Goal: Task Accomplishment & Management: Complete application form

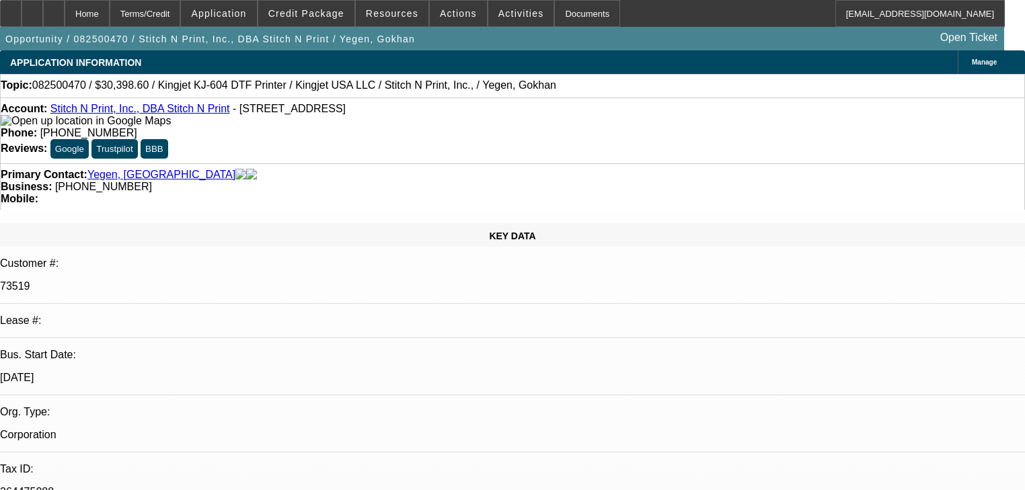
select select "0"
select select "2"
select select "0"
select select "2"
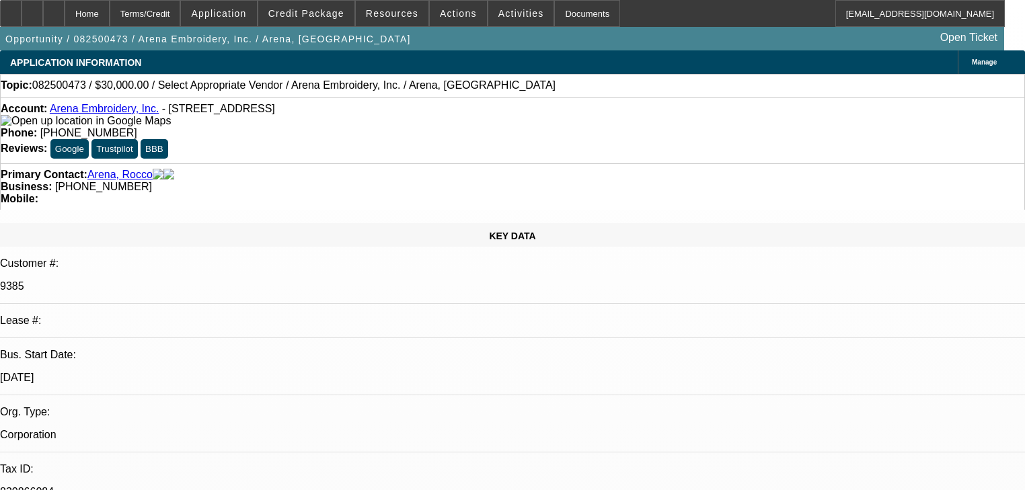
select select "0"
select select "2"
select select "0.1"
select select "1"
select select "2"
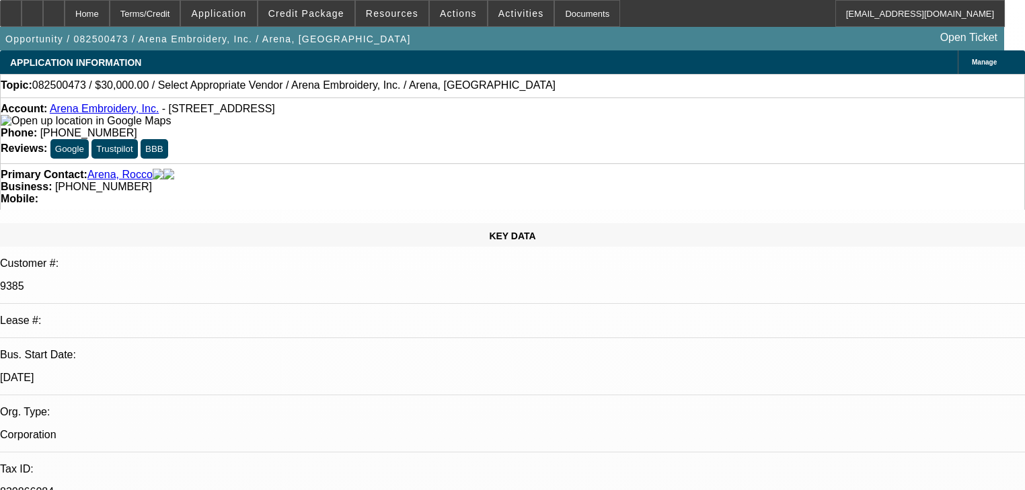
select select "4"
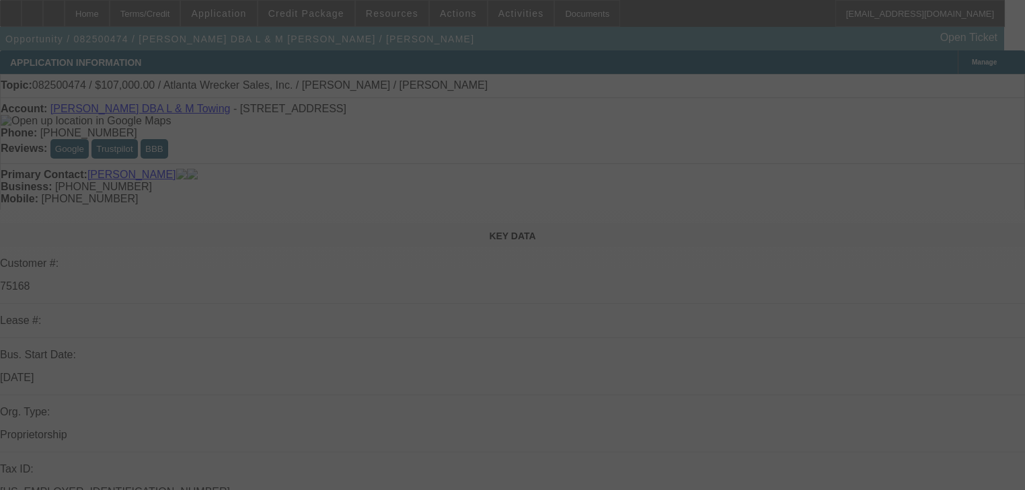
select select "0"
select select "2"
select select "0.1"
select select "4"
